Goal: Use online tool/utility: Use online tool/utility

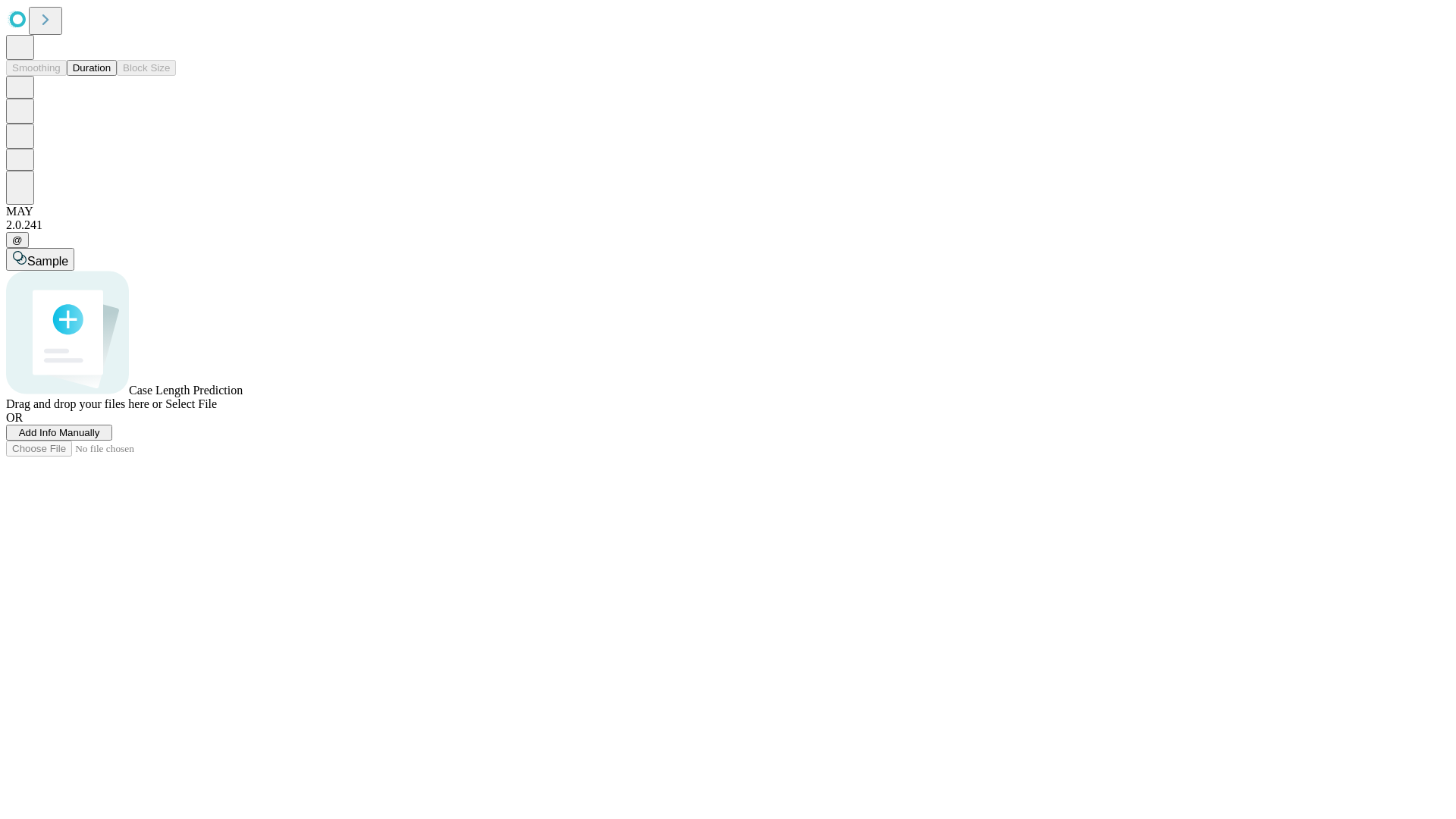
click at [111, 76] on button "Duration" at bounding box center [92, 68] width 50 height 16
click at [216, 410] on span "Select File" at bounding box center [191, 403] width 51 height 13
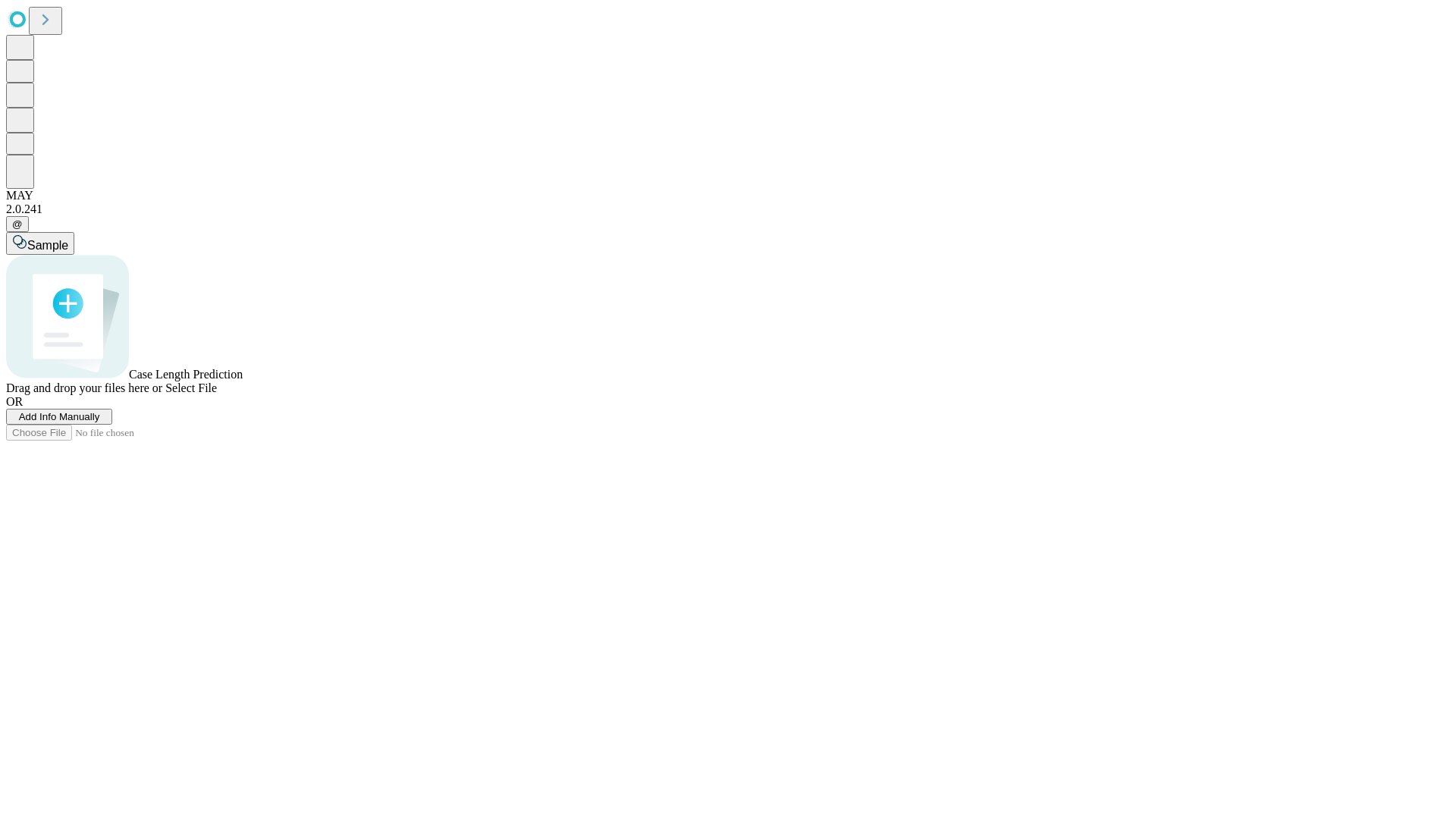
click at [216, 394] on span "Select File" at bounding box center [191, 387] width 51 height 13
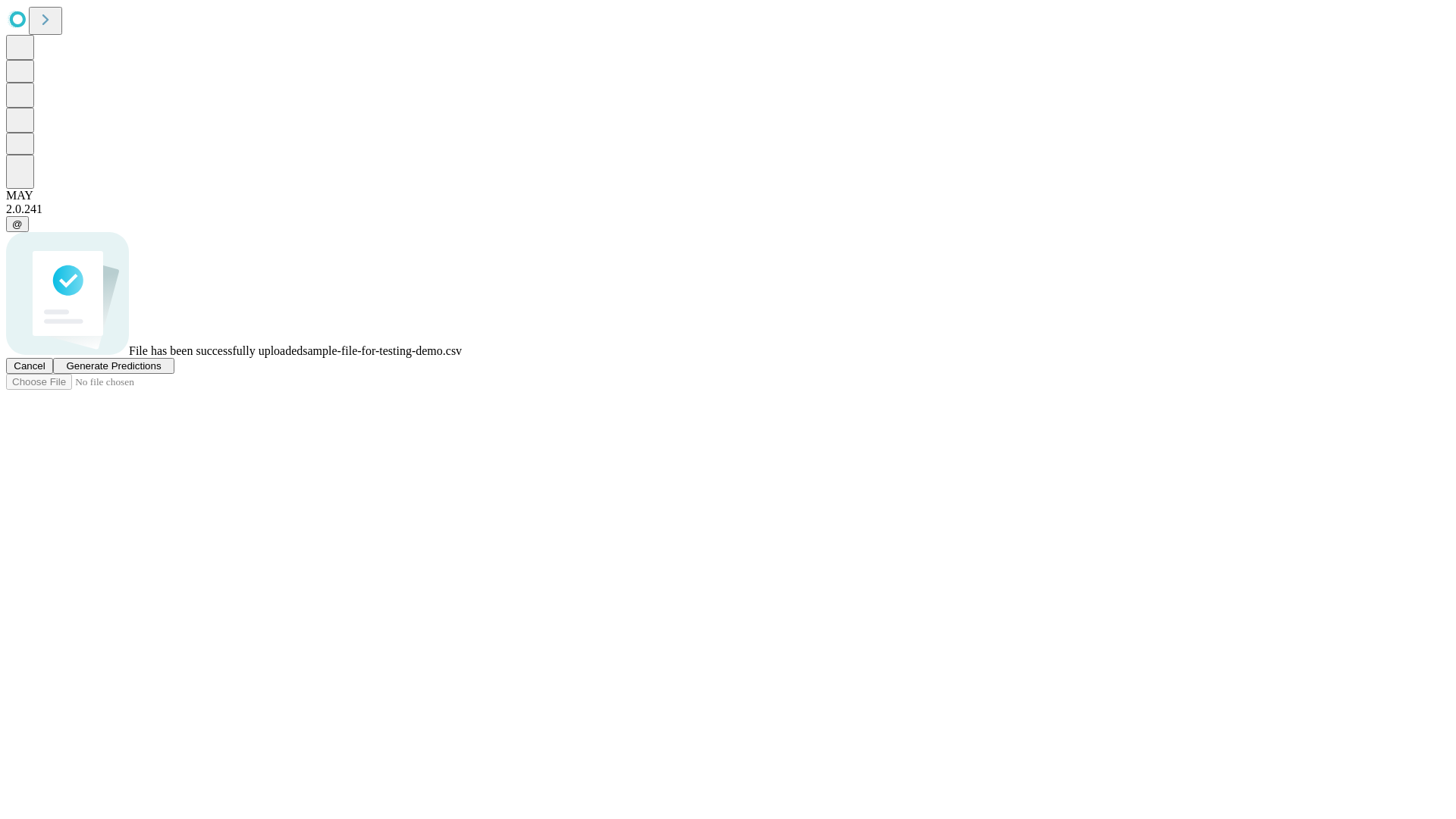
click at [161, 371] on span "Generate Predictions" at bounding box center [114, 366] width 95 height 12
